Goal: Find specific page/section: Find specific page/section

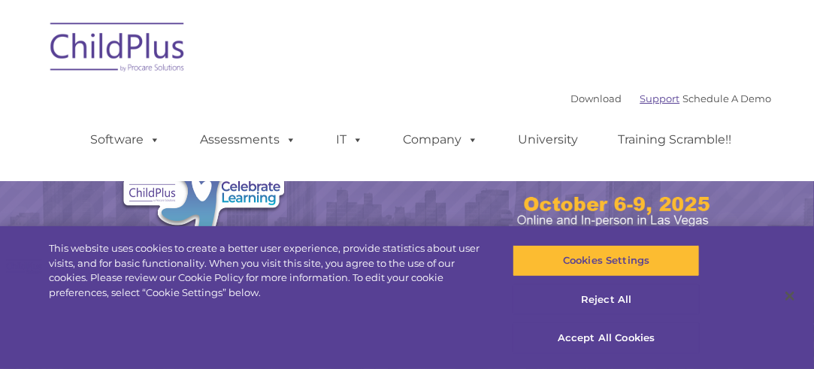
select select "MEDIUM"
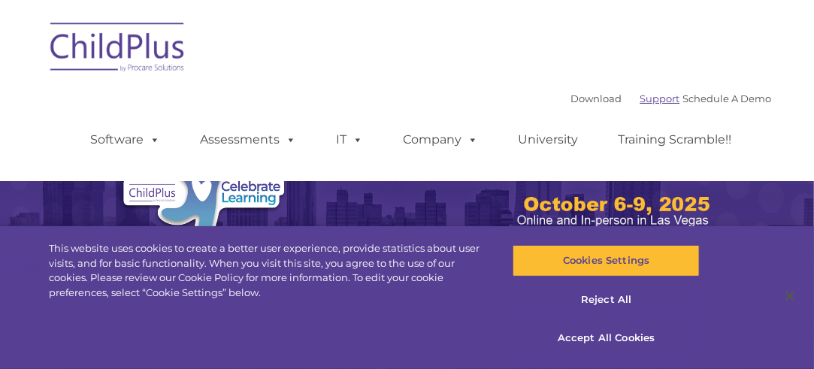
click at [641, 100] on link "Support" at bounding box center [661, 98] width 40 height 12
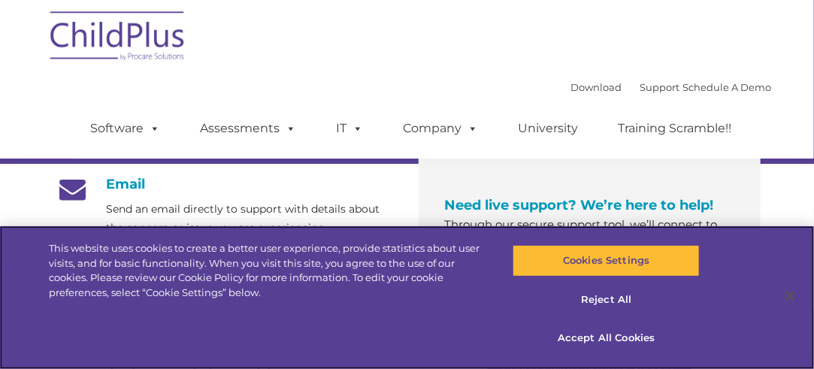
scroll to position [238, 0]
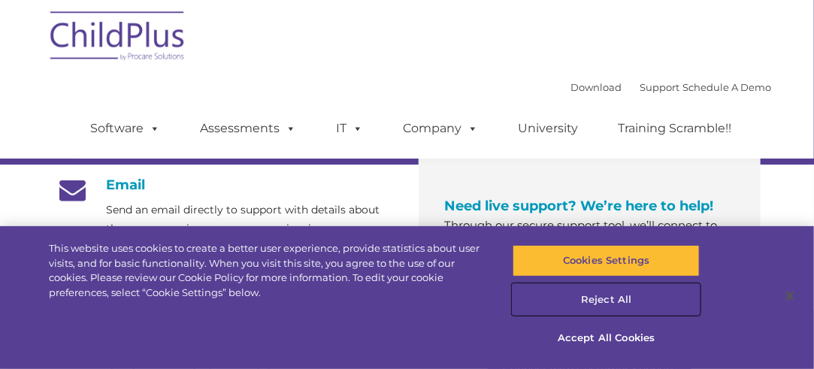
click at [614, 299] on button "Reject All" at bounding box center [606, 300] width 187 height 32
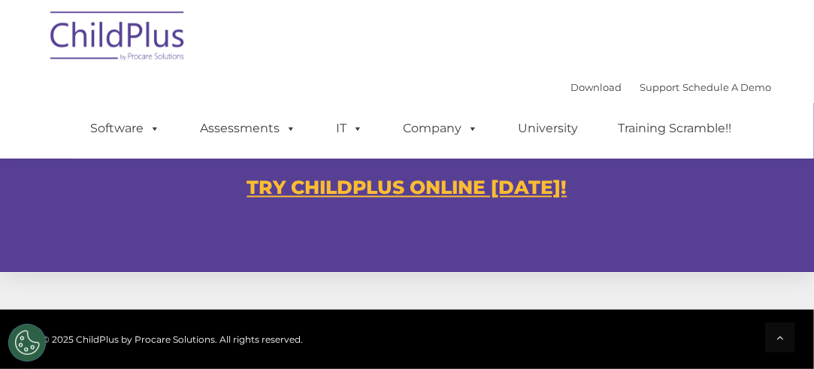
scroll to position [960, 0]
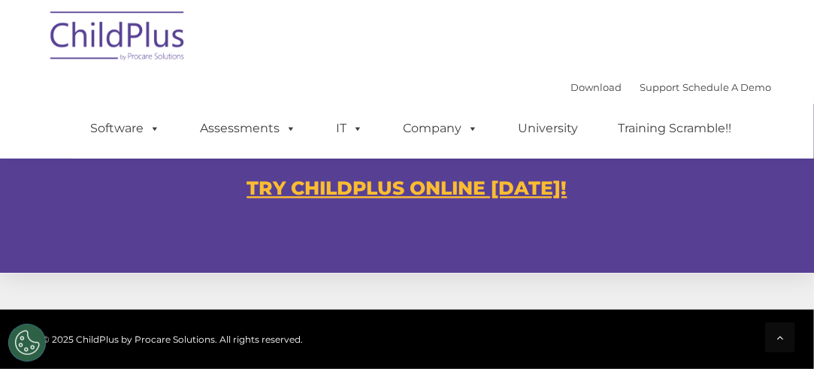
click at [469, 190] on u "TRY CHILDPLUS ONLINE [DATE]!" at bounding box center [407, 188] width 320 height 23
